Goal: Information Seeking & Learning: Learn about a topic

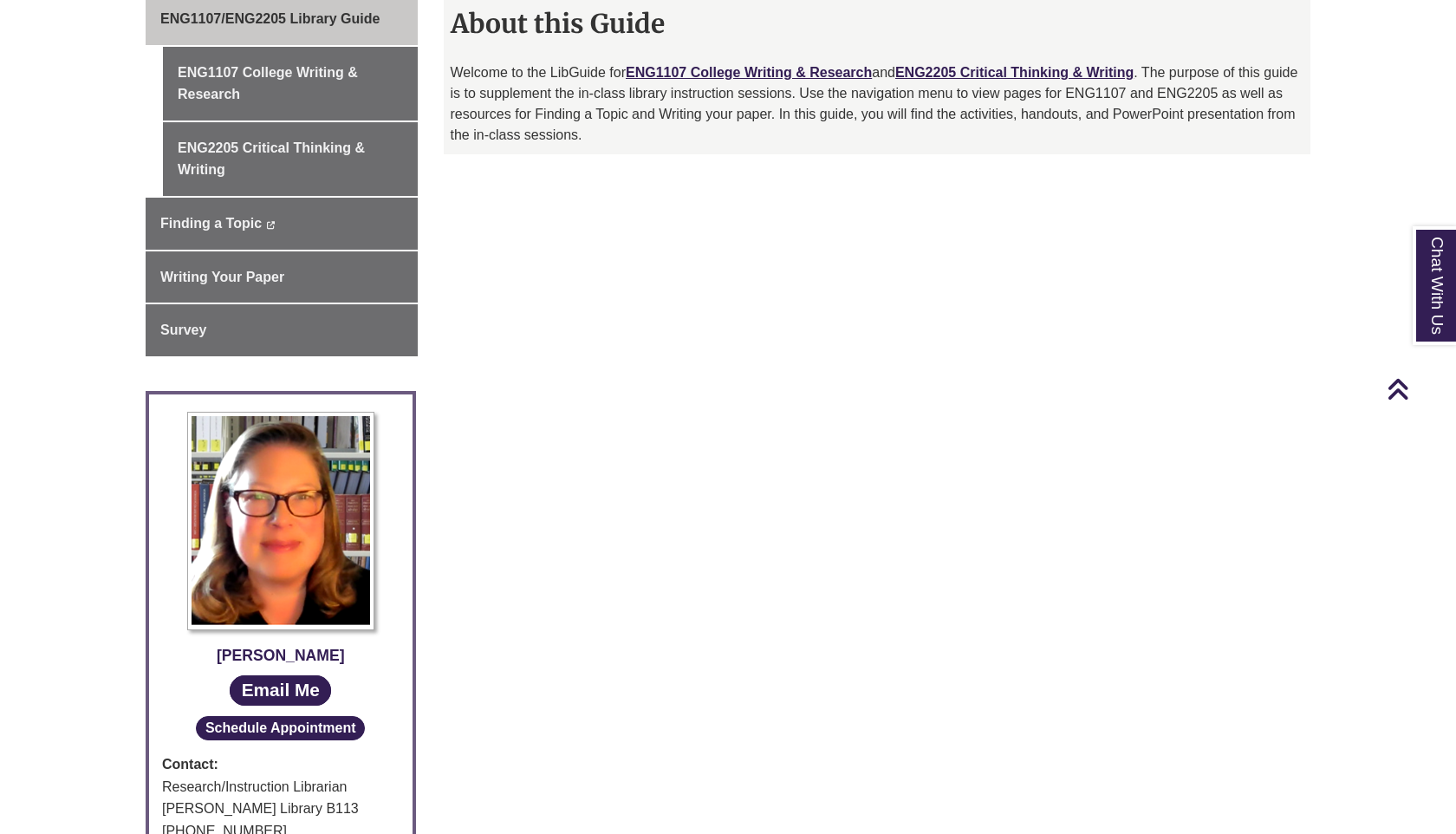
scroll to position [282, 0]
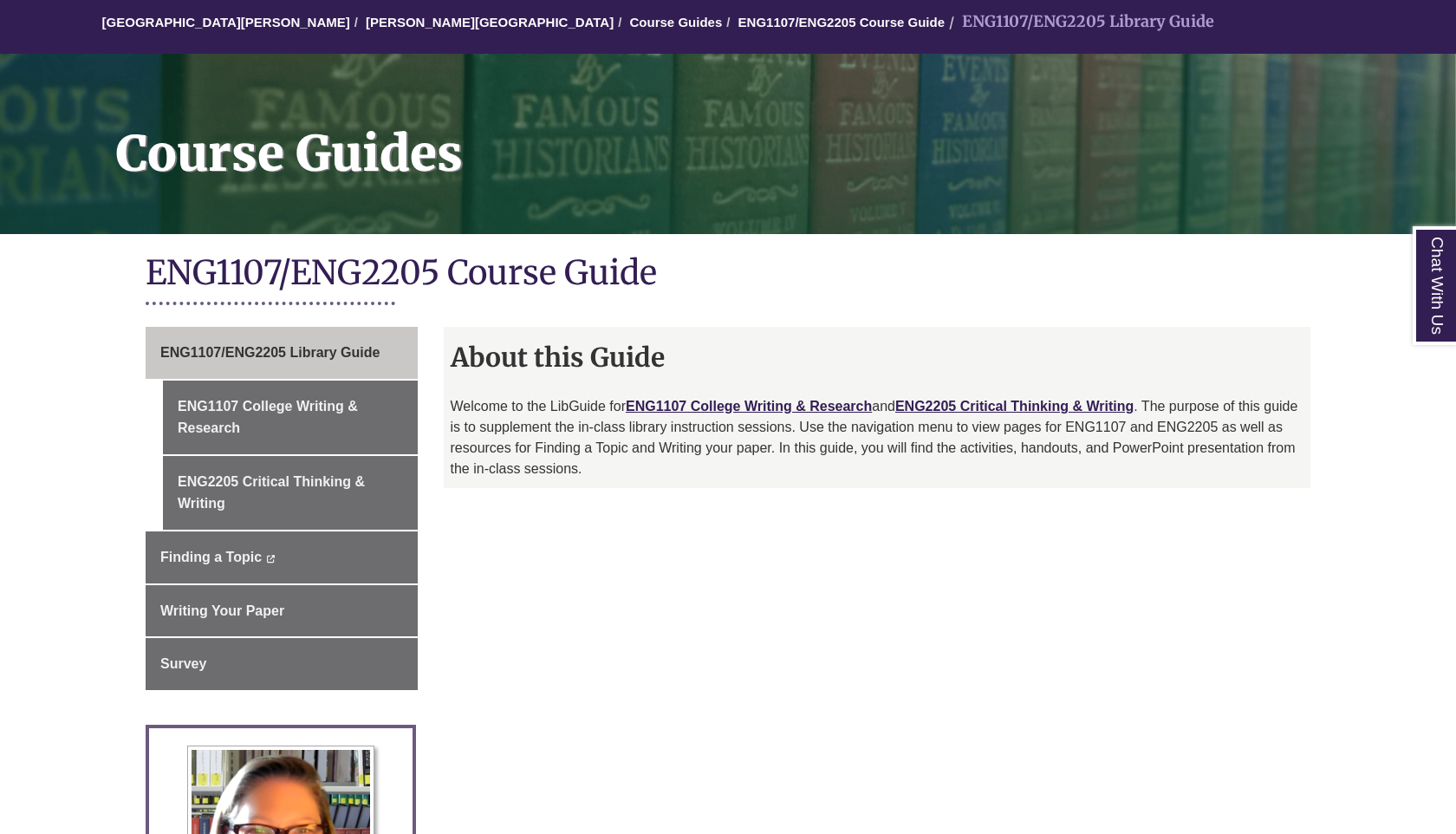
scroll to position [166, 0]
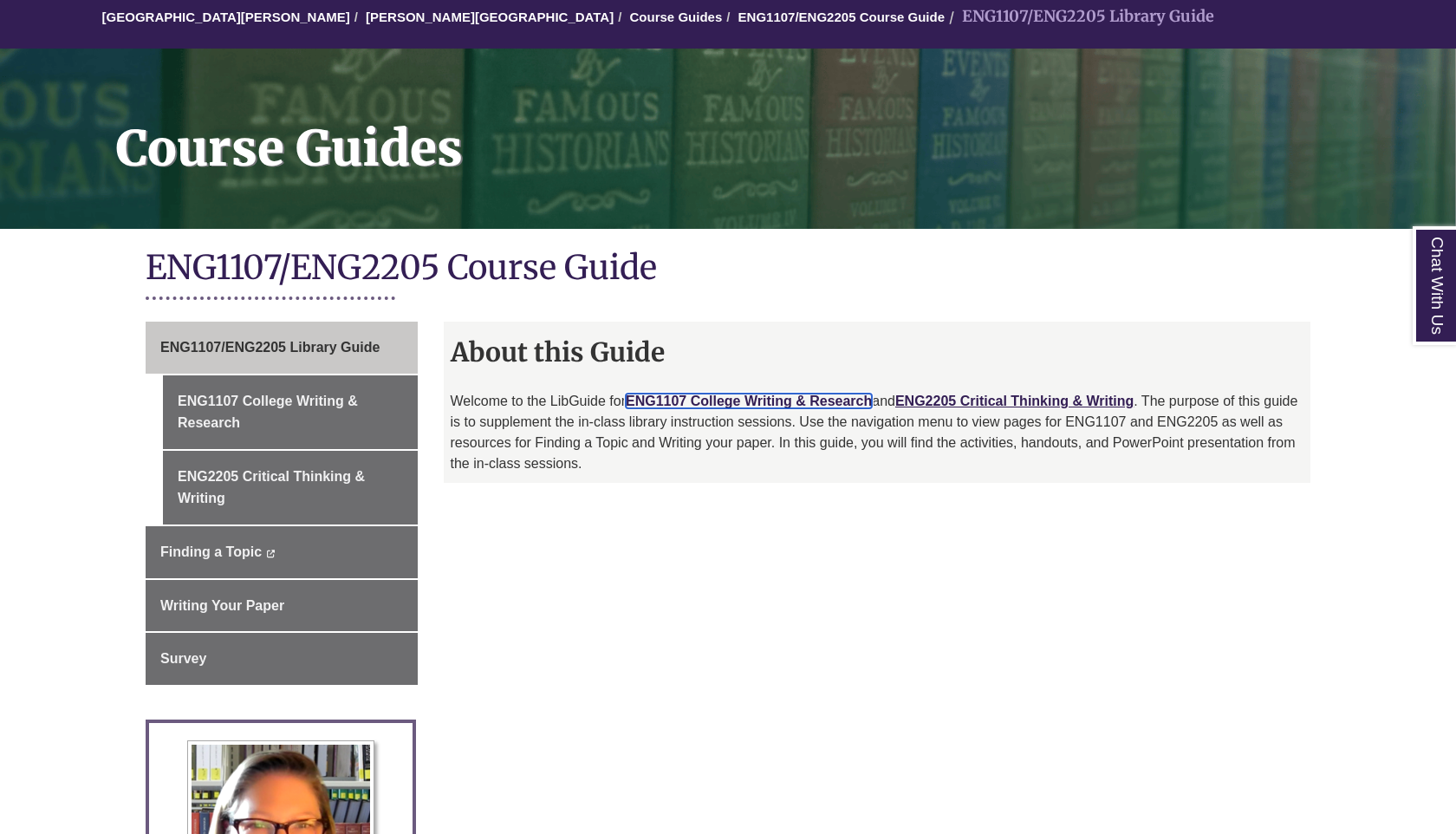
click at [731, 405] on link "ENG1107 College Writing & Research" at bounding box center [749, 400] width 246 height 15
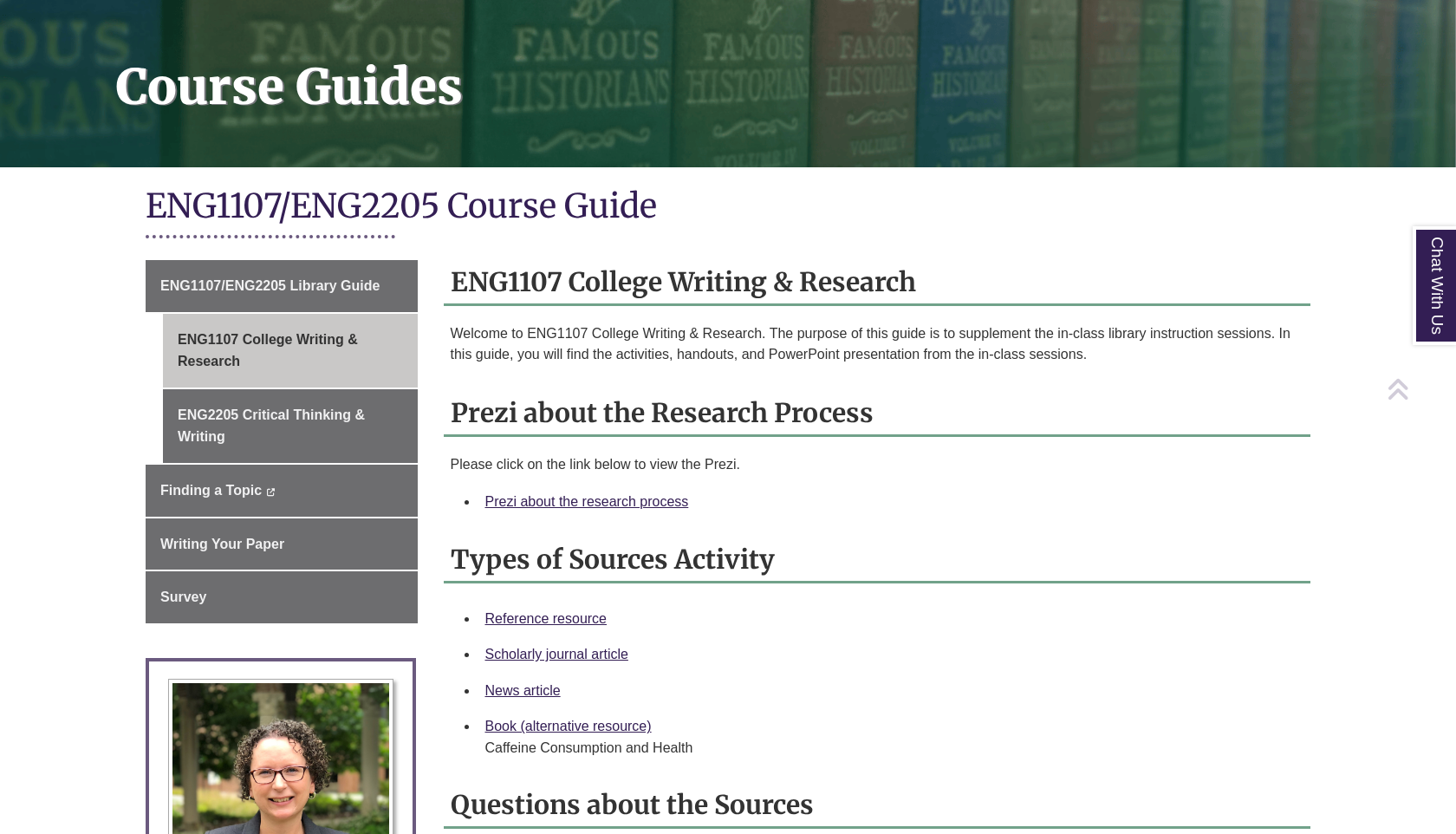
scroll to position [234, 0]
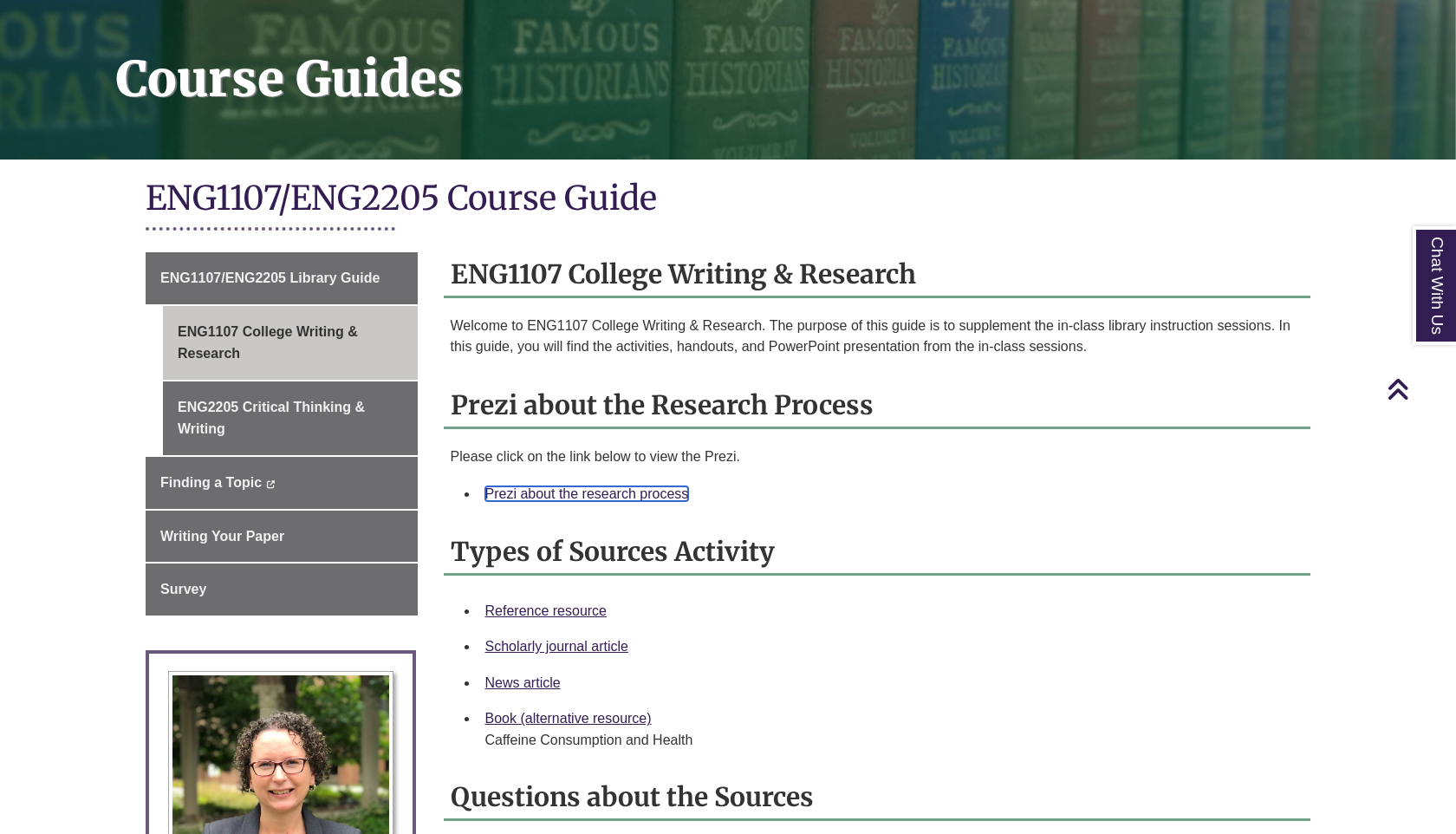
click at [565, 492] on link "Prezi about the research process" at bounding box center [588, 493] width 204 height 15
